Goal: Check status

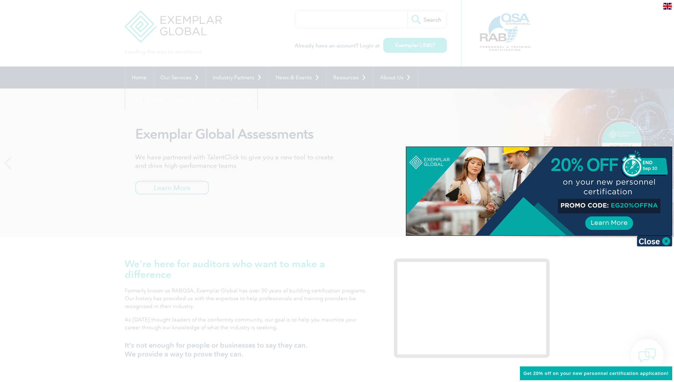
click at [363, 96] on div at bounding box center [337, 191] width 674 height 382
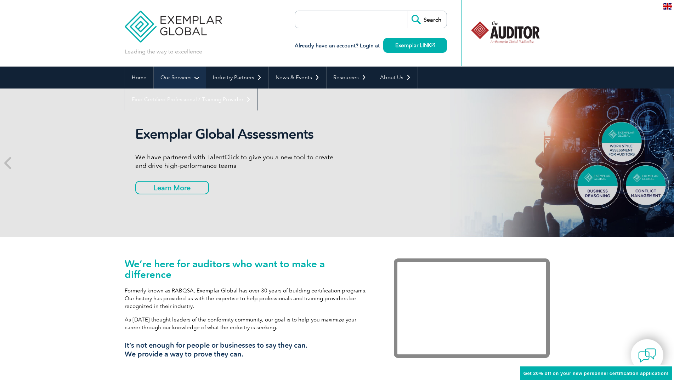
click at [188, 76] on link "Our Services" at bounding box center [180, 78] width 52 height 22
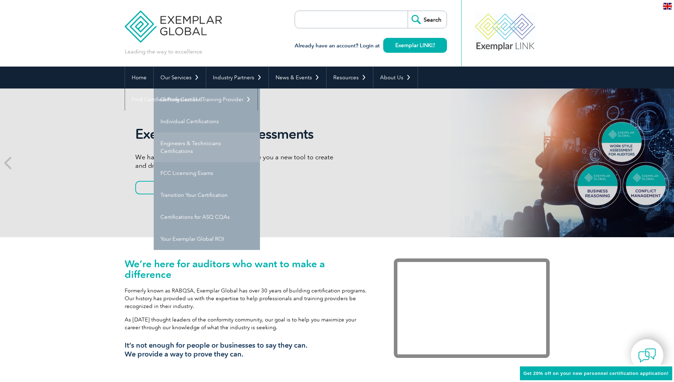
click at [188, 149] on link "Engineers & Technicians Certifications" at bounding box center [207, 147] width 106 height 30
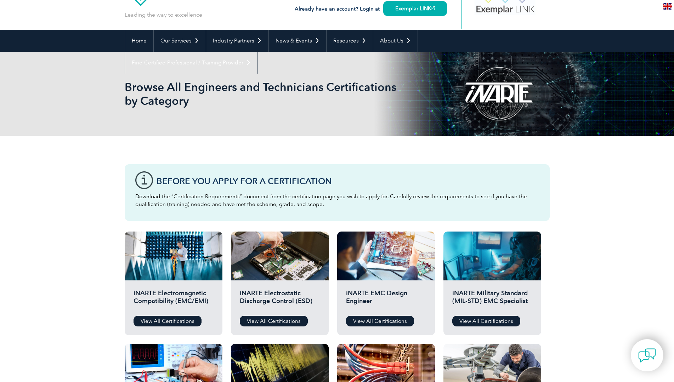
scroll to position [35, 0]
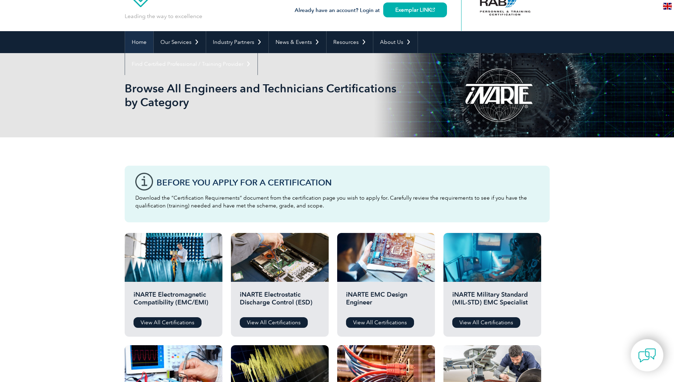
click at [139, 44] on link "Home" at bounding box center [139, 42] width 28 height 22
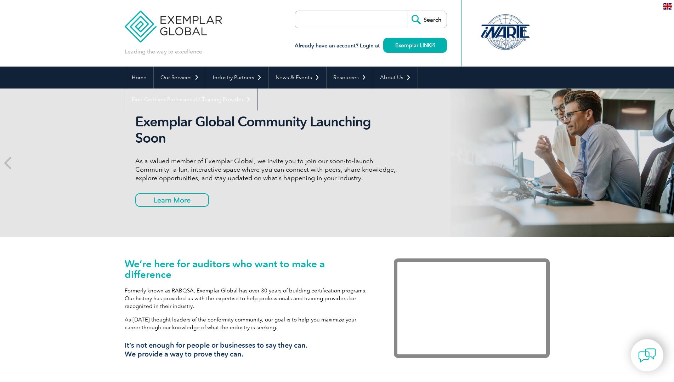
click at [337, 16] on input "search" at bounding box center [336, 19] width 74 height 17
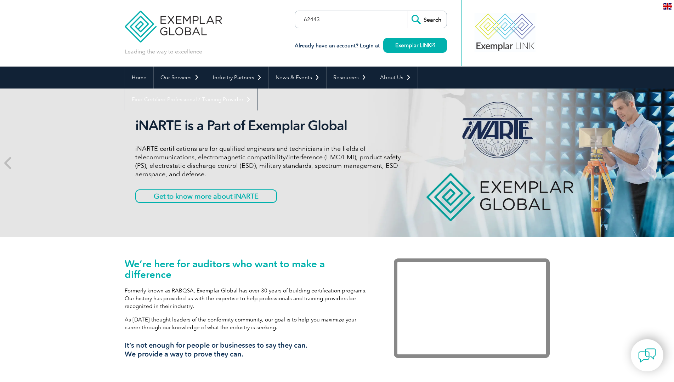
type input "62443"
click at [437, 17] on input "Search" at bounding box center [427, 19] width 39 height 17
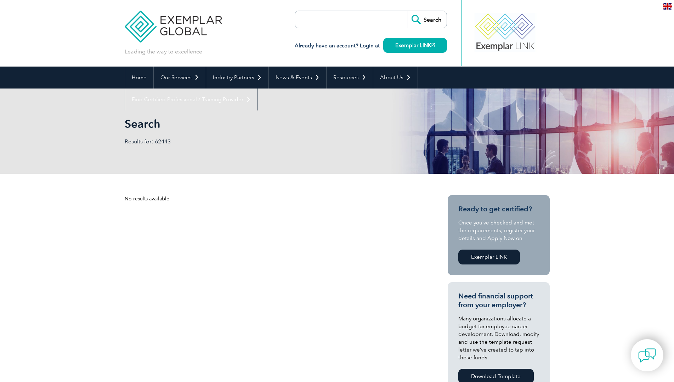
click at [330, 9] on div "Search Already have an account? Login at Exemplar LINK" at bounding box center [371, 33] width 152 height 67
click at [320, 18] on input "search" at bounding box center [336, 19] width 74 height 17
